Goal: Task Accomplishment & Management: Use online tool/utility

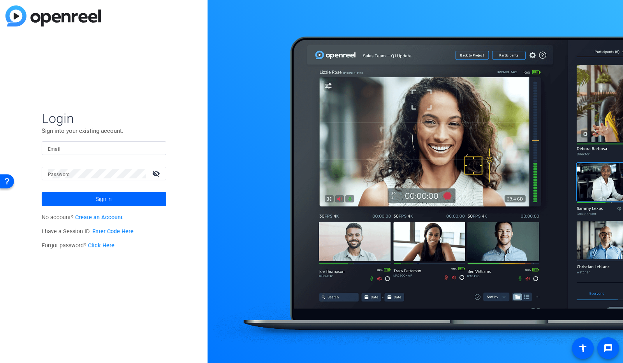
click at [79, 148] on input "Email" at bounding box center [104, 148] width 112 height 9
type input "[PERSON_NAME][EMAIL_ADDRESS][PERSON_NAME][PERSON_NAME][DOMAIN_NAME]"
click at [42, 192] on button "Sign in" at bounding box center [104, 199] width 125 height 14
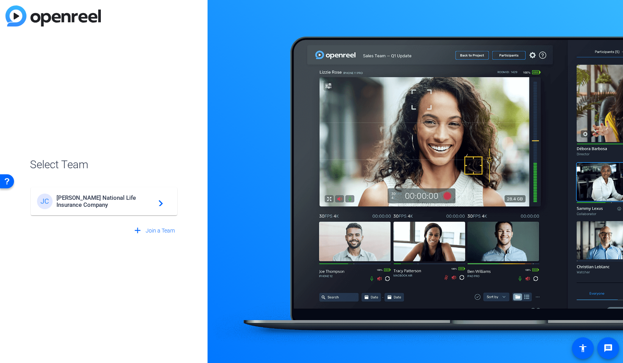
click at [93, 195] on span "[PERSON_NAME] National Life Insurance Company" at bounding box center [104, 201] width 97 height 14
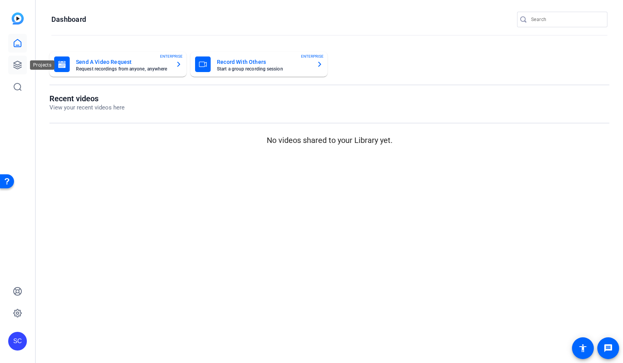
click at [19, 60] on icon at bounding box center [17, 64] width 9 height 9
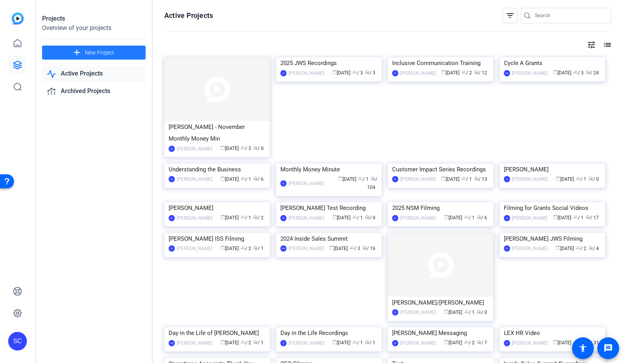
click at [93, 52] on span "New Project" at bounding box center [99, 53] width 29 height 8
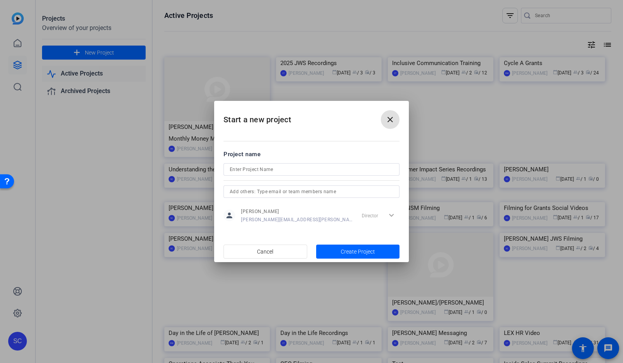
click at [256, 165] on input at bounding box center [312, 169] width 164 height 9
type input "LEX Year-End Video Filming"
click at [368, 251] on span "Create Project" at bounding box center [358, 252] width 34 height 8
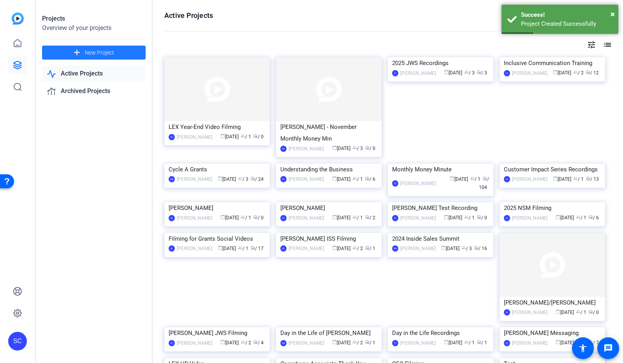
click at [214, 96] on img at bounding box center [217, 89] width 106 height 64
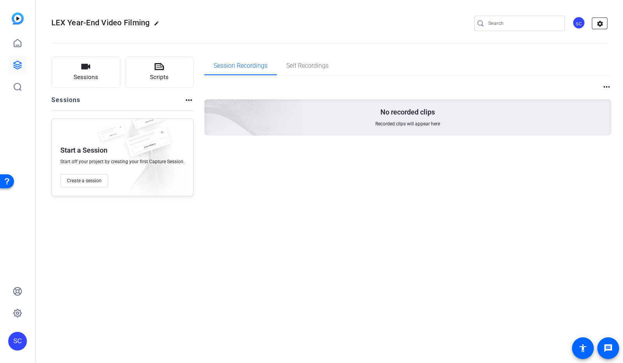
click at [604, 25] on mat-icon "settings" at bounding box center [601, 24] width 16 height 12
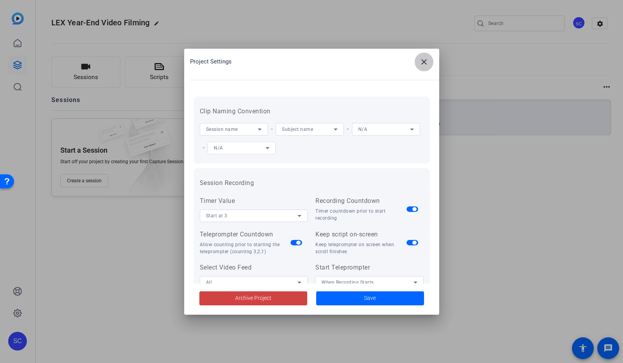
click at [430, 61] on span at bounding box center [424, 62] width 19 height 19
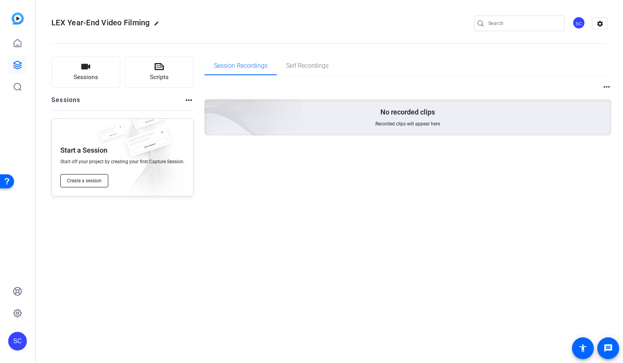
click at [86, 179] on span "Create a session" at bounding box center [84, 181] width 35 height 6
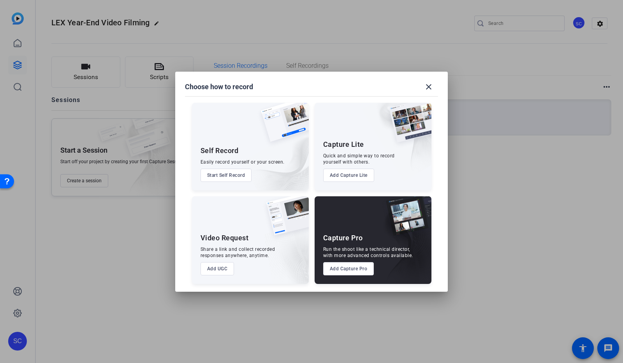
click at [349, 270] on button "Add Capture Pro" at bounding box center [348, 268] width 51 height 13
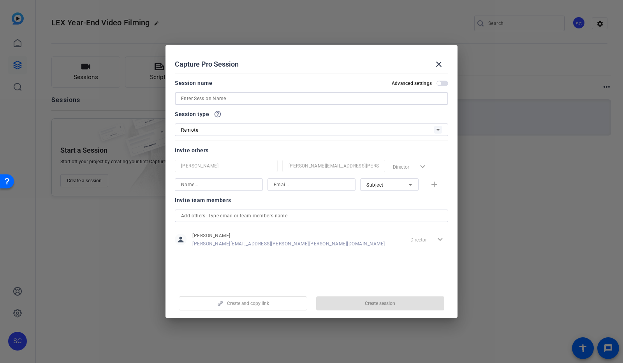
click at [238, 99] on input at bounding box center [311, 98] width 261 height 9
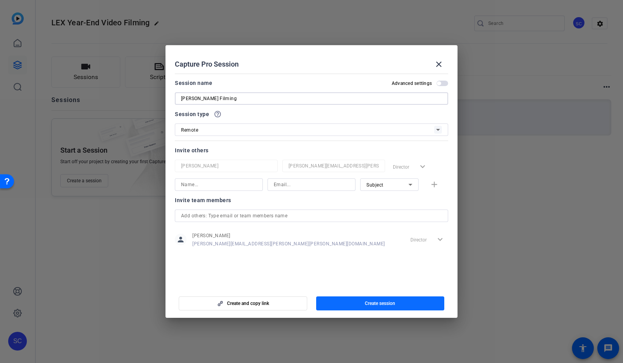
type input "[PERSON_NAME] Filming"
click at [376, 303] on span "Create session" at bounding box center [380, 303] width 30 height 6
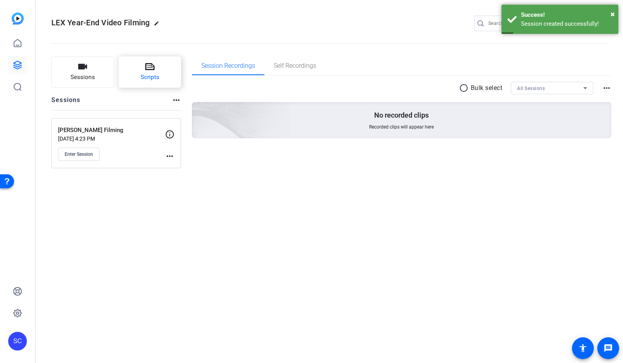
click at [160, 73] on button "Scripts" at bounding box center [150, 71] width 63 height 31
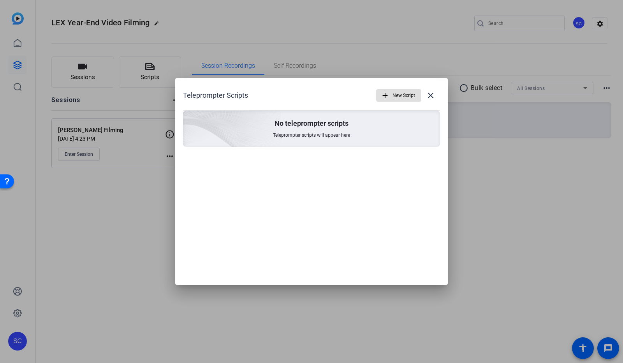
click at [390, 99] on mat-icon "add" at bounding box center [385, 95] width 9 height 9
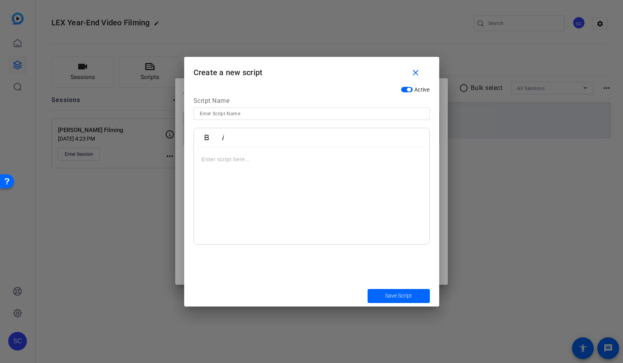
click at [231, 113] on input at bounding box center [312, 113] width 224 height 9
type input "[PERSON_NAME] Script"
click at [227, 155] on p at bounding box center [312, 159] width 220 height 9
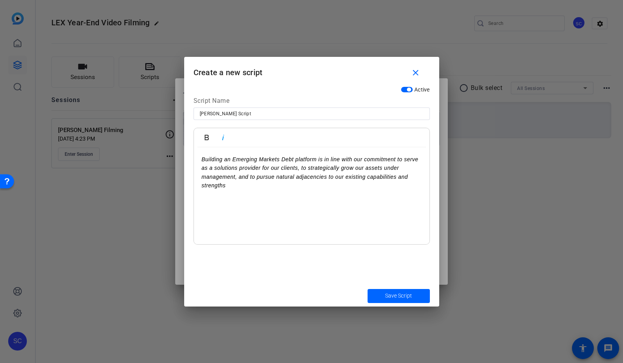
click at [228, 185] on p "Building an Emerging Markets Debt platform is in line with our commitment to se…" at bounding box center [312, 172] width 220 height 35
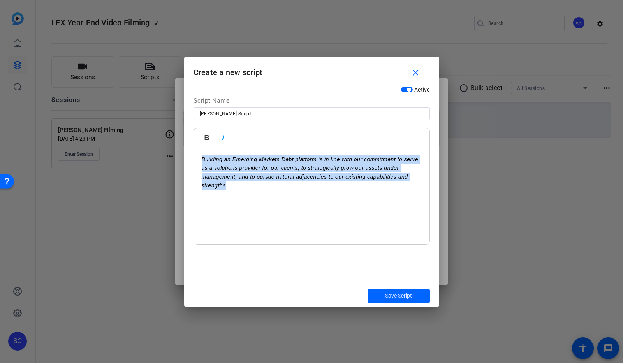
drag, startPoint x: 239, startPoint y: 187, endPoint x: 200, endPoint y: 157, distance: 48.9
click at [200, 157] on div "Building an Emerging Markets Debt platform is in line with our commitment to se…" at bounding box center [312, 195] width 236 height 97
click at [226, 138] on icon "button" at bounding box center [223, 137] width 9 height 9
click at [328, 234] on div "Building an Emerging Markets Debt platform is in line with our commitment to se…" at bounding box center [312, 195] width 236 height 97
click at [328, 233] on div "Building an Emerging Markets Debt platform is in line with our commitment to se…" at bounding box center [312, 195] width 236 height 97
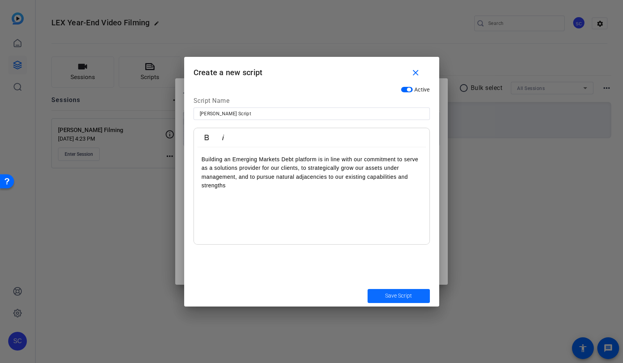
click at [389, 295] on span "Save Script" at bounding box center [398, 296] width 27 height 8
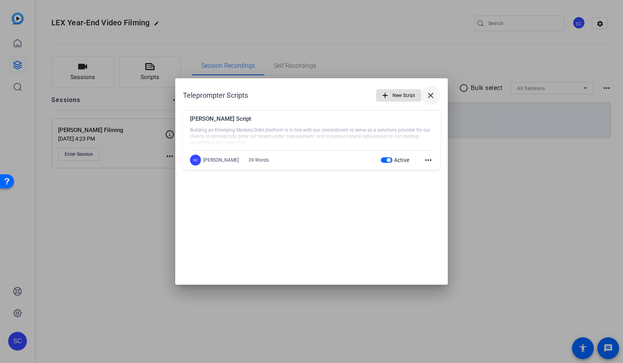
click at [428, 95] on mat-icon "close" at bounding box center [430, 95] width 9 height 9
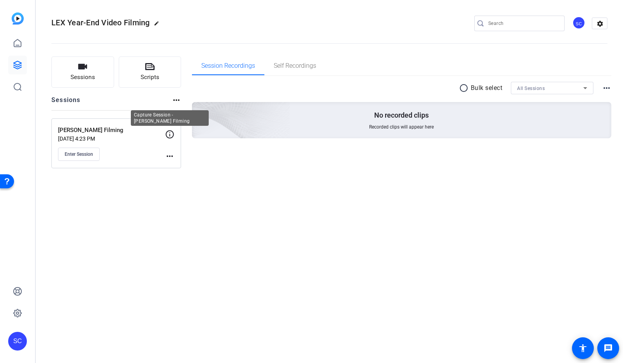
click at [171, 135] on icon at bounding box center [169, 134] width 9 height 9
click at [168, 135] on icon at bounding box center [169, 134] width 9 height 9
click at [169, 155] on mat-icon "more_horiz" at bounding box center [169, 156] width 9 height 9
click at [81, 152] on div at bounding box center [311, 181] width 623 height 363
click at [83, 154] on span "Enter Session" at bounding box center [79, 154] width 28 height 6
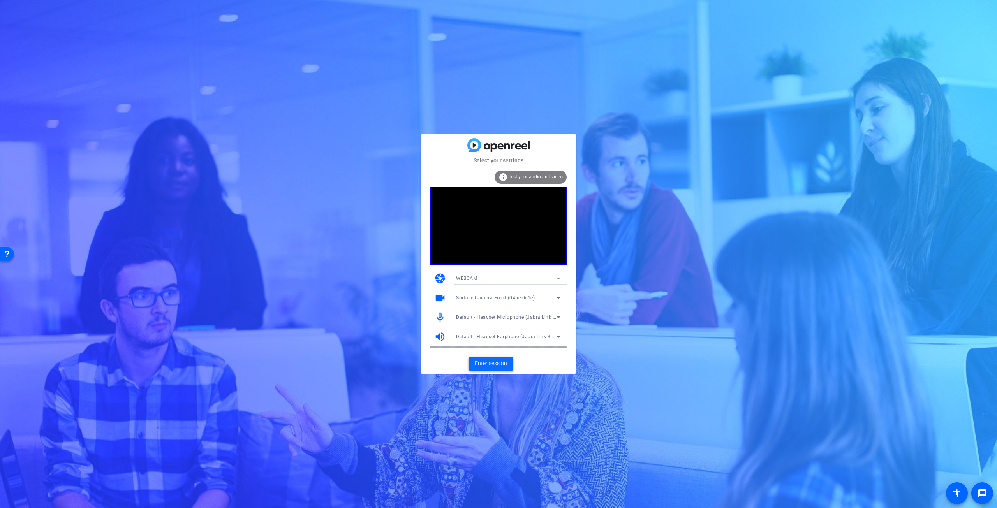
click at [497, 363] on span "Enter session" at bounding box center [491, 364] width 32 height 8
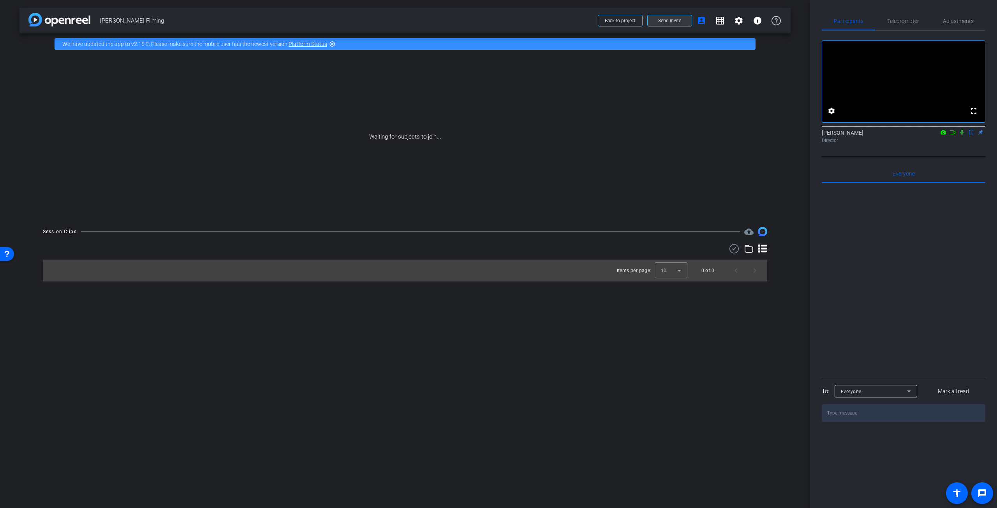
click at [623, 20] on span "Send invite" at bounding box center [669, 21] width 23 height 6
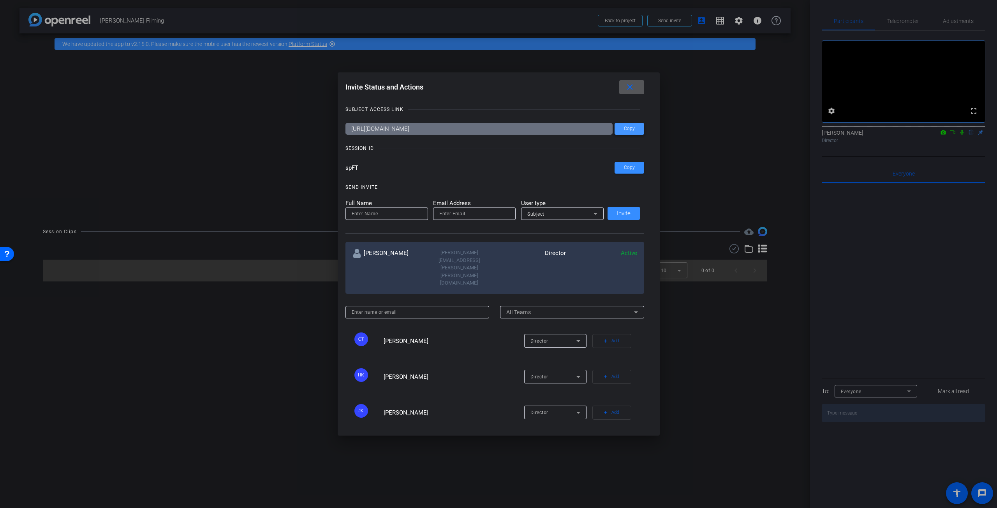
click at [623, 128] on span "Copy" at bounding box center [629, 129] width 11 height 6
drag, startPoint x: 630, startPoint y: 84, endPoint x: 433, endPoint y: 3, distance: 212.4
click at [623, 84] on mat-icon "close" at bounding box center [630, 88] width 10 height 10
